Goal: Task Accomplishment & Management: Complete application form

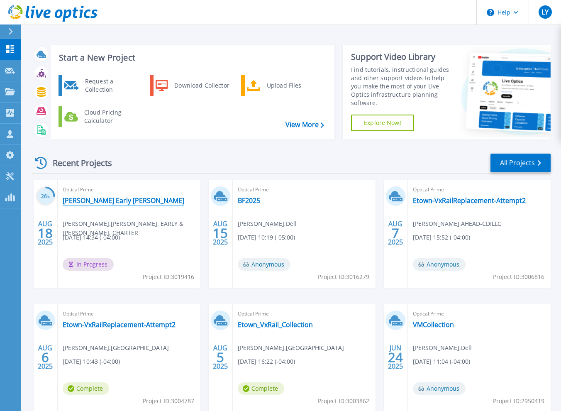
click at [98, 201] on link "[PERSON_NAME] Early [PERSON_NAME]" at bounding box center [124, 200] width 122 height 8
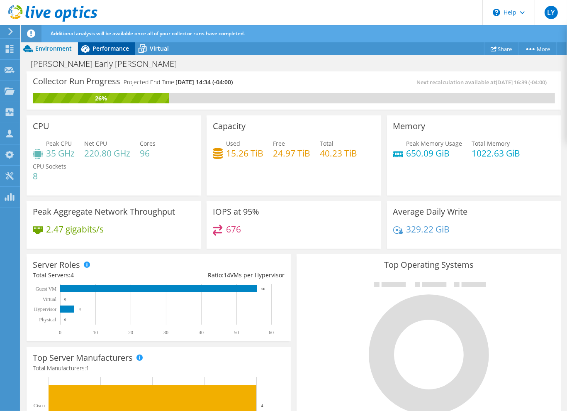
click at [93, 49] on span "Performance" at bounding box center [111, 48] width 37 height 8
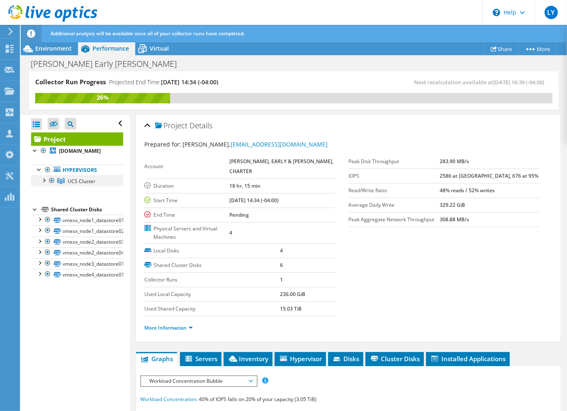
click at [45, 178] on div at bounding box center [43, 180] width 8 height 8
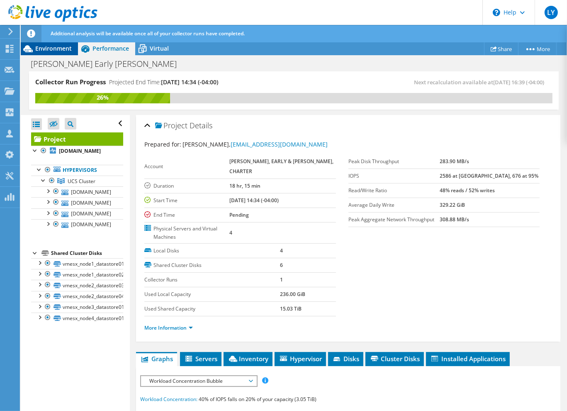
click at [53, 46] on span "Environment" at bounding box center [53, 48] width 37 height 8
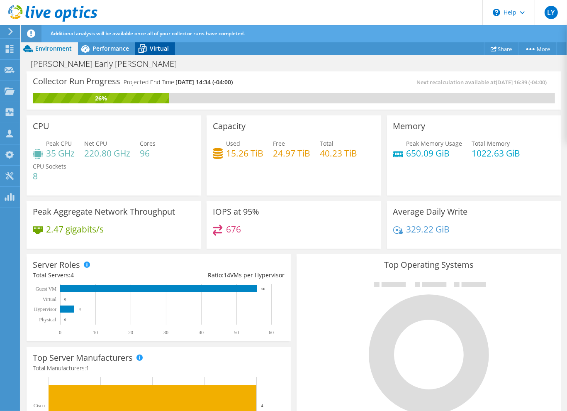
click at [158, 53] on div "Virtual" at bounding box center [155, 48] width 40 height 13
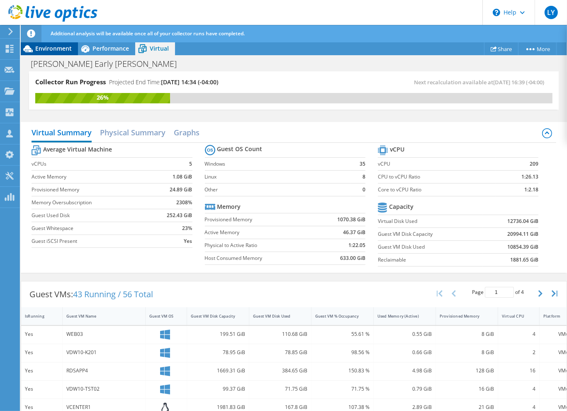
click at [50, 46] on span "Environment" at bounding box center [53, 48] width 37 height 8
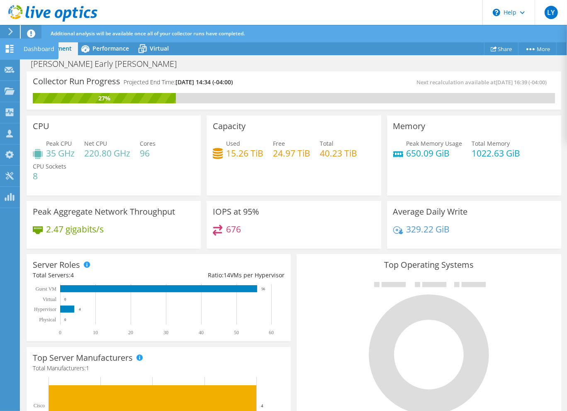
click at [10, 51] on icon at bounding box center [10, 49] width 10 height 8
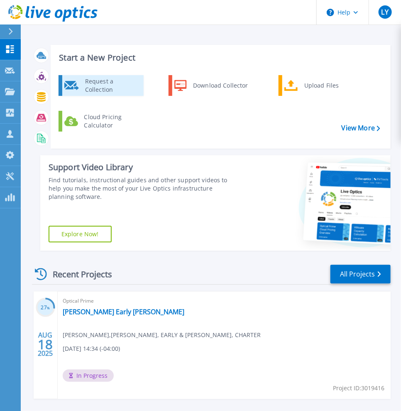
click at [119, 83] on div "Request a Collection" at bounding box center [111, 85] width 61 height 17
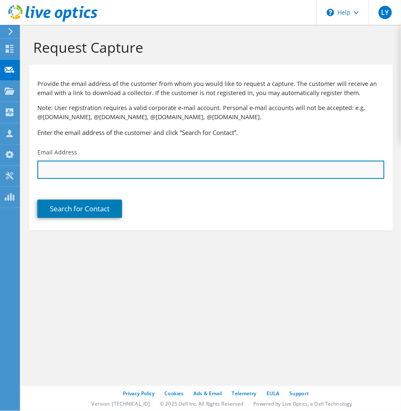
click at [145, 171] on input "text" at bounding box center [210, 170] width 347 height 18
click at [115, 169] on input "text" at bounding box center [210, 170] width 347 height 18
paste input "[EMAIL_ADDRESS][DOMAIN_NAME]"
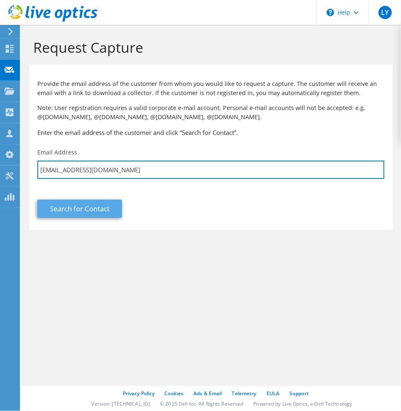
type input "[EMAIL_ADDRESS][DOMAIN_NAME]"
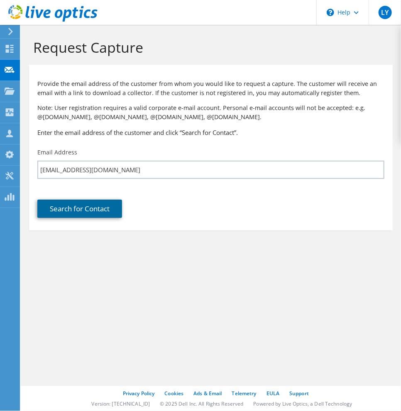
click at [103, 210] on link "Search for Contact" at bounding box center [79, 209] width 85 height 18
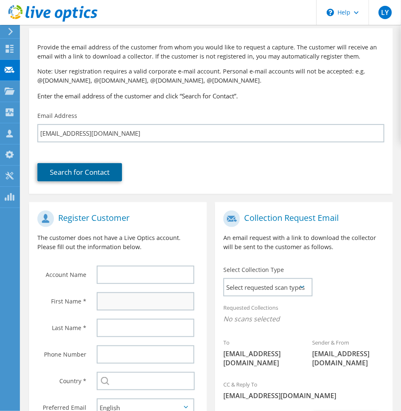
scroll to position [119, 0]
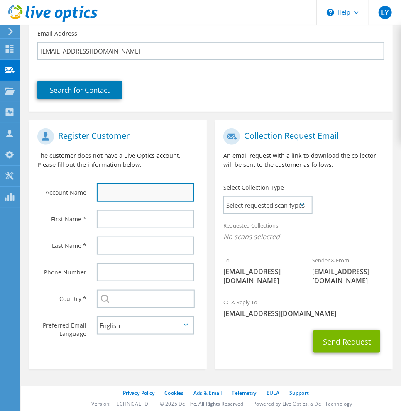
click at [136, 189] on input "text" at bounding box center [146, 192] width 98 height 18
type input "Crye-Leike"
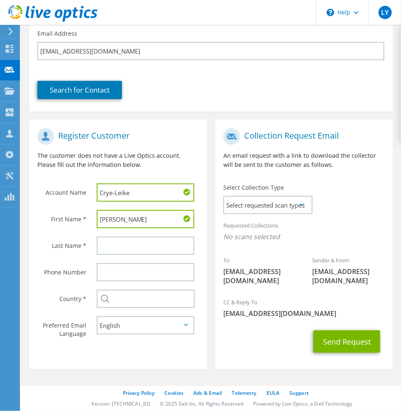
type input "[PERSON_NAME]"
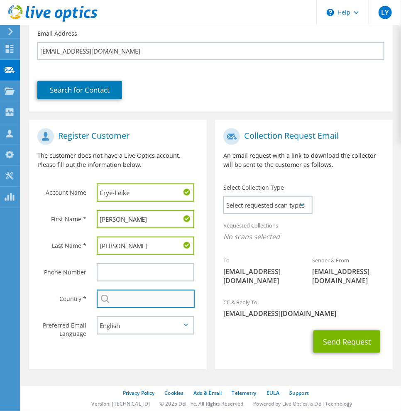
click at [138, 299] on input "text" at bounding box center [146, 299] width 98 height 18
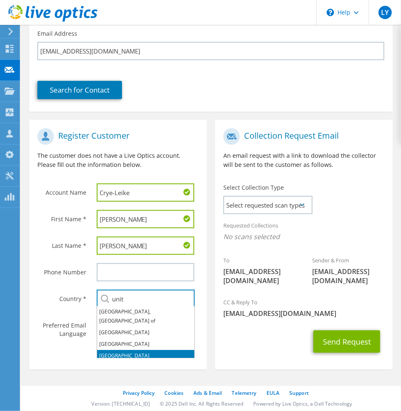
click at [137, 350] on li "[GEOGRAPHIC_DATA]" at bounding box center [145, 356] width 97 height 12
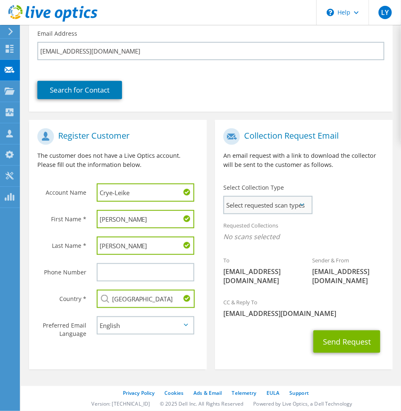
type input "[GEOGRAPHIC_DATA]"
click at [284, 207] on span "Select requested scan types" at bounding box center [267, 205] width 87 height 17
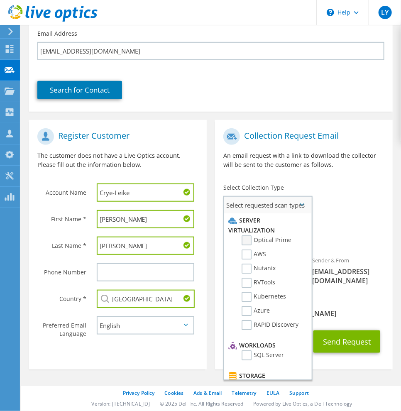
click at [248, 238] on label "Optical Prime" at bounding box center [267, 240] width 50 height 10
click at [0, 0] on input "Optical Prime" at bounding box center [0, 0] width 0 height 0
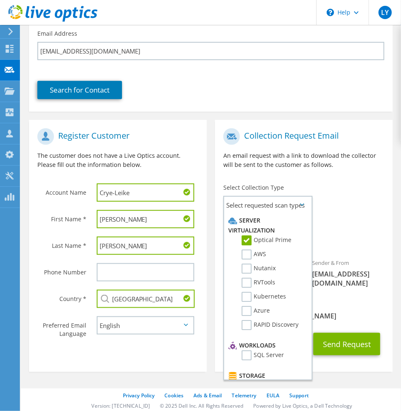
click at [360, 187] on div "To [EMAIL_ADDRESS][DOMAIN_NAME] Sender & From [EMAIL_ADDRESS][DOMAIN_NAME]" at bounding box center [304, 210] width 178 height 172
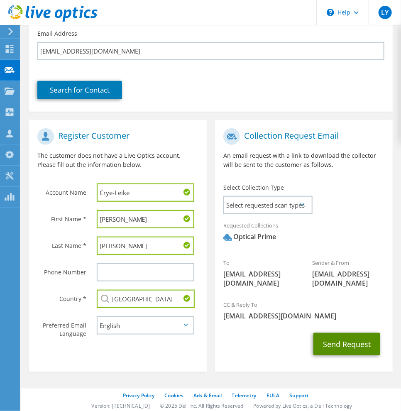
click at [354, 347] on button "Send Request" at bounding box center [346, 344] width 67 height 22
